Goal: Transaction & Acquisition: Purchase product/service

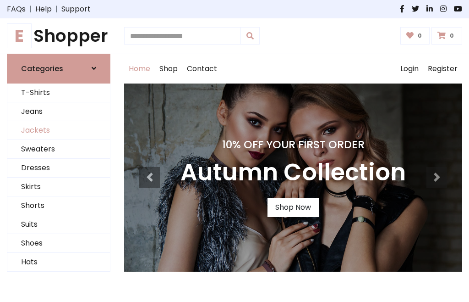
click at [59, 130] on link "Jackets" at bounding box center [58, 130] width 103 height 19
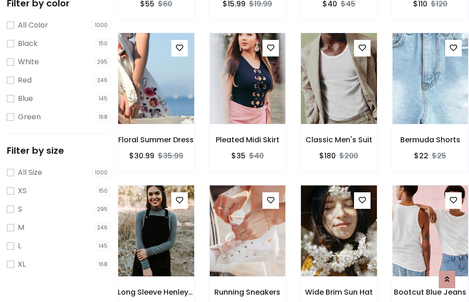
scroll to position [85, 0]
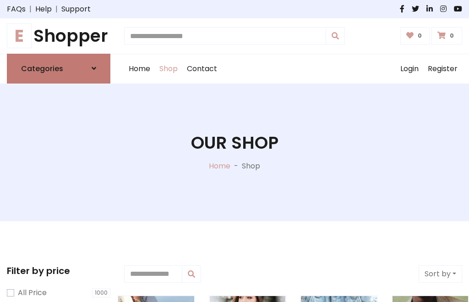
click at [59, 68] on h6 "Categories" at bounding box center [42, 68] width 42 height 9
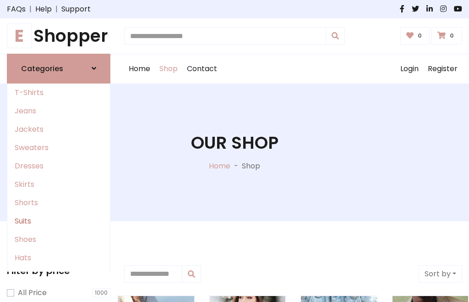
click at [59, 220] on link "Suits" at bounding box center [58, 221] width 103 height 18
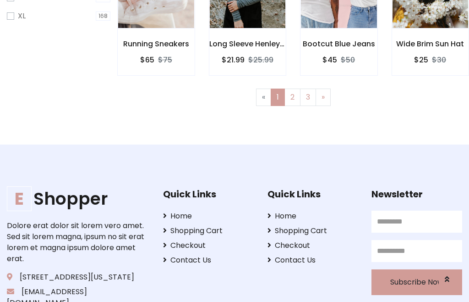
scroll to position [46, 0]
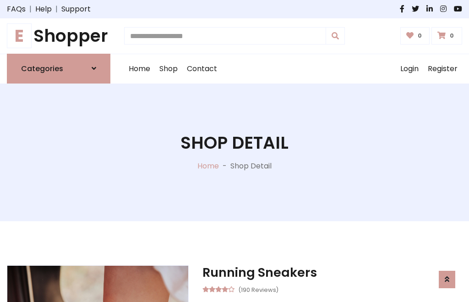
scroll to position [856, 0]
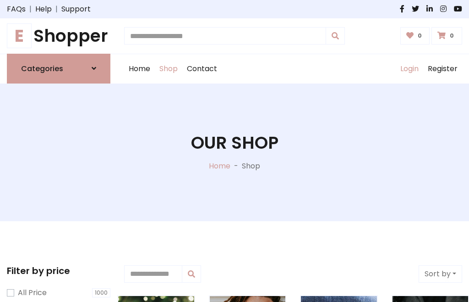
click at [409, 68] on link "Login" at bounding box center [409, 68] width 27 height 29
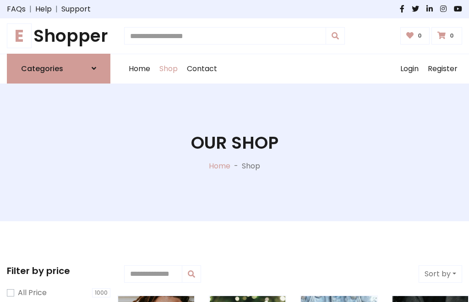
scroll to position [46, 0]
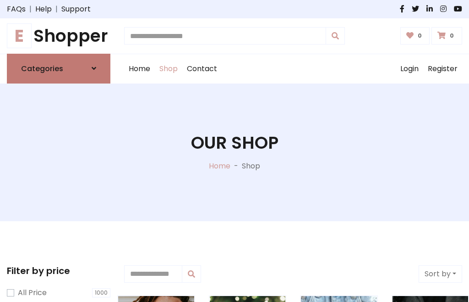
click at [94, 68] on icon at bounding box center [94, 68] width 5 height 7
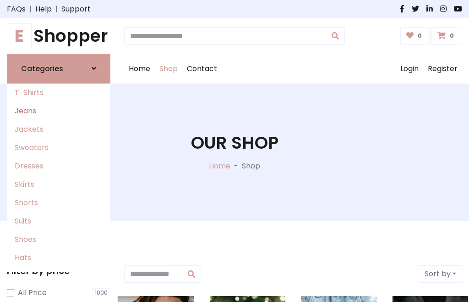
click at [59, 110] on link "Jeans" at bounding box center [58, 111] width 103 height 18
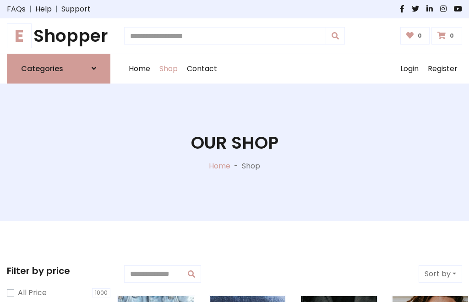
scroll to position [46, 0]
